Goal: Book appointment/travel/reservation

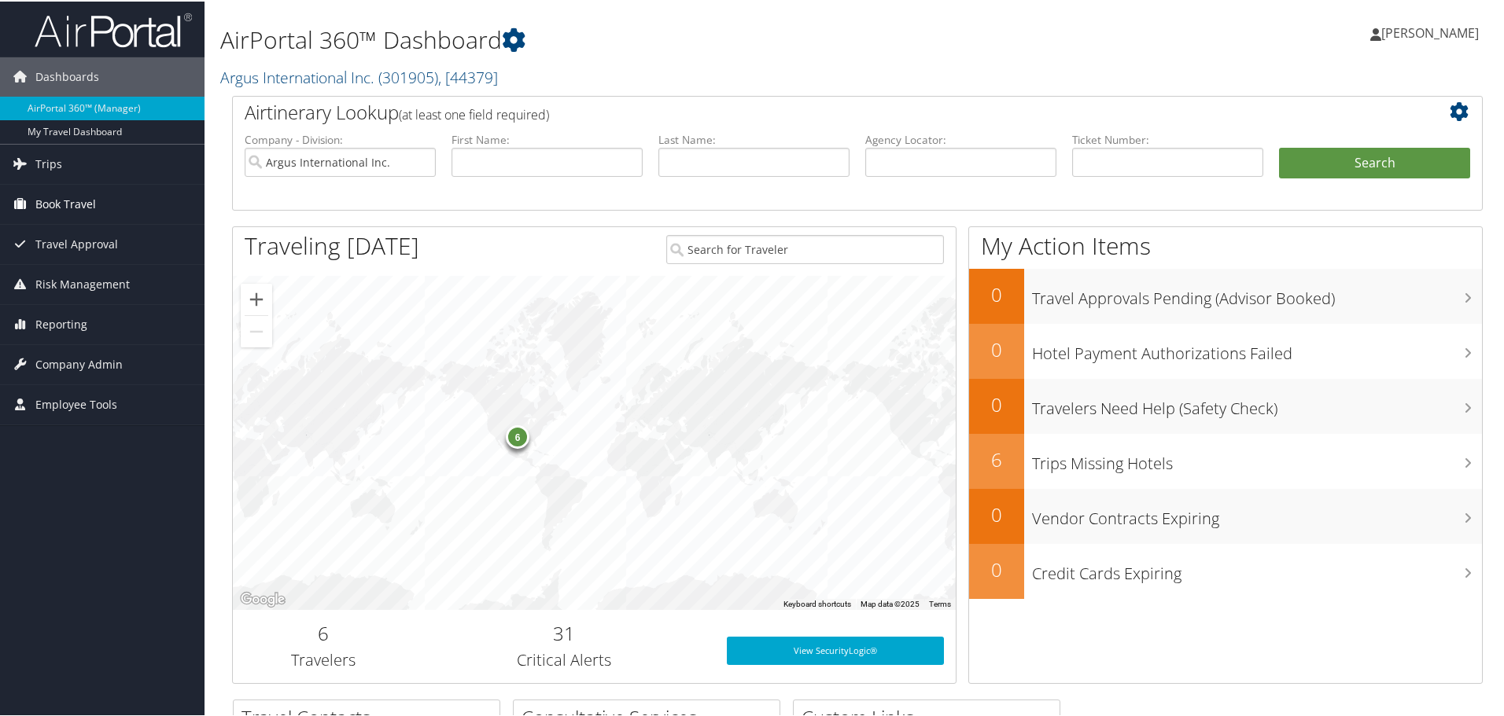
click at [68, 202] on span "Book Travel" at bounding box center [65, 202] width 61 height 39
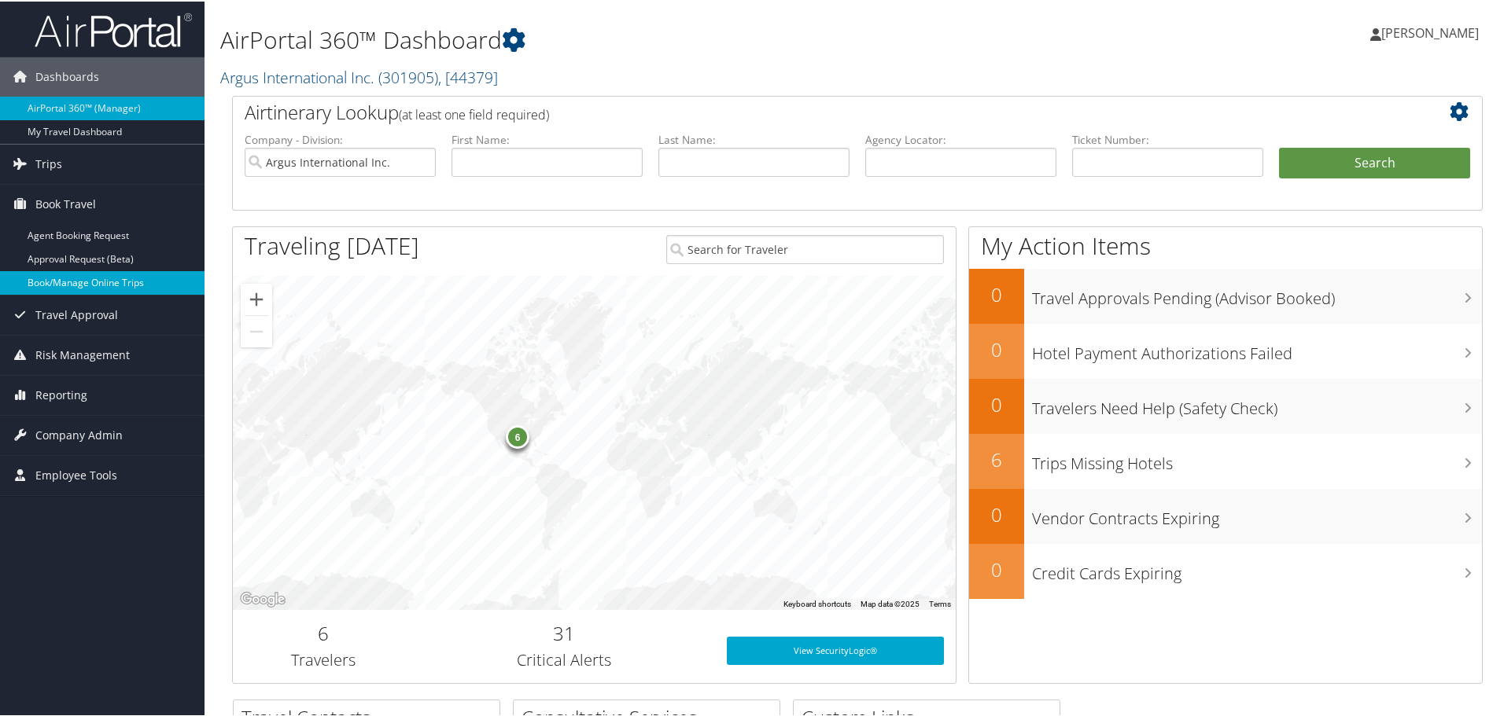
click at [65, 280] on link "Book/Manage Online Trips" at bounding box center [102, 282] width 204 height 24
